Goal: Find specific page/section: Find specific page/section

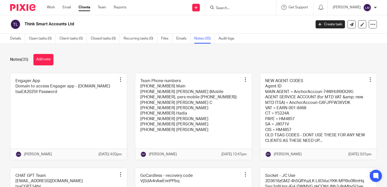
click at [241, 8] on input "Search" at bounding box center [238, 8] width 46 height 5
click at [230, 8] on input "Search" at bounding box center [238, 8] width 46 height 5
click at [241, 9] on input "Search" at bounding box center [238, 8] width 46 height 5
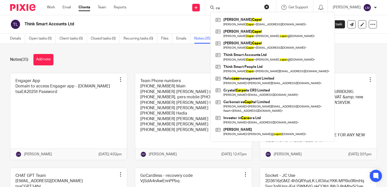
type input "c"
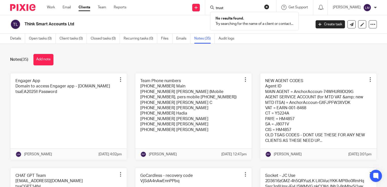
type input "trust"
click at [82, 7] on link "Clients" at bounding box center [84, 7] width 12 height 5
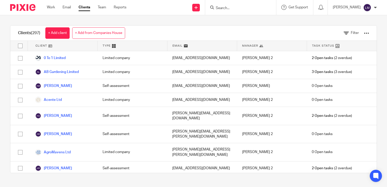
click at [112, 45] on icon at bounding box center [114, 46] width 4 height 4
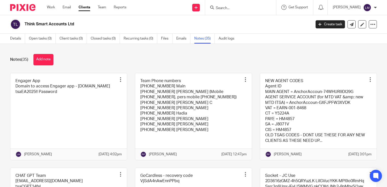
click at [82, 10] on link "Clients" at bounding box center [84, 7] width 12 height 5
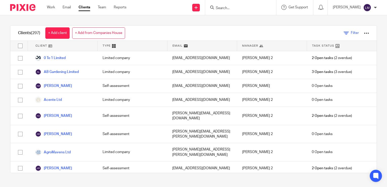
click at [351, 32] on span "Filter" at bounding box center [355, 33] width 8 height 4
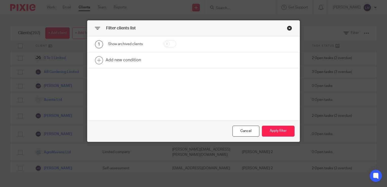
click at [288, 29] on div "Close this dialog window" at bounding box center [289, 28] width 5 height 5
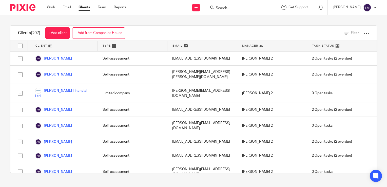
scroll to position [329, 0]
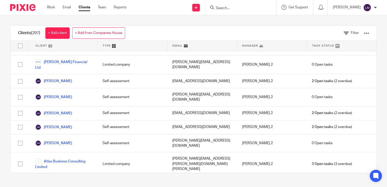
click at [364, 32] on div at bounding box center [366, 33] width 5 height 5
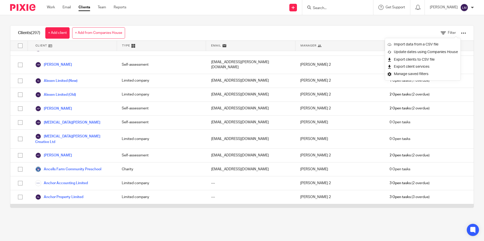
scroll to position [127, 0]
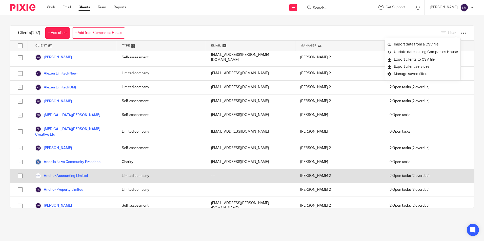
click at [66, 173] on link "Anchor Accounting Limited" at bounding box center [61, 176] width 53 height 6
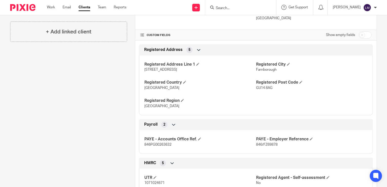
scroll to position [101, 0]
